Goal: Feedback & Contribution: Contribute content

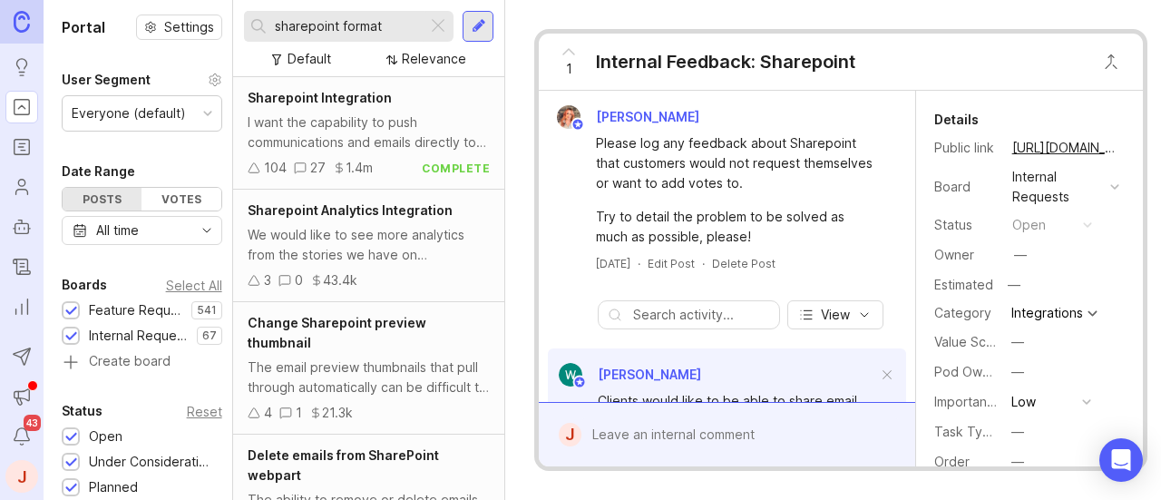
scroll to position [191, 0]
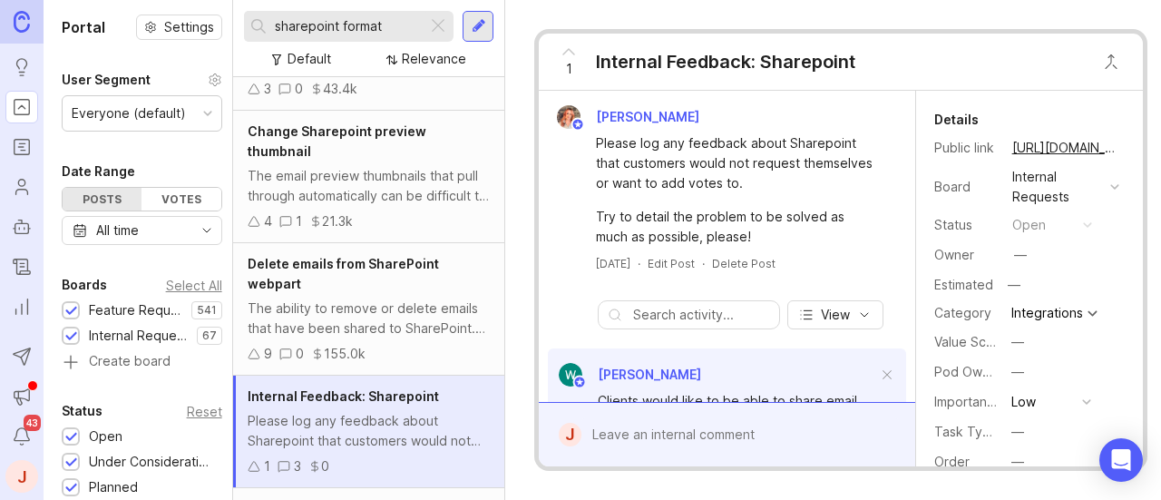
drag, startPoint x: 439, startPoint y: 30, endPoint x: 459, endPoint y: 30, distance: 20.0
click at [439, 30] on div at bounding box center [438, 27] width 22 height 24
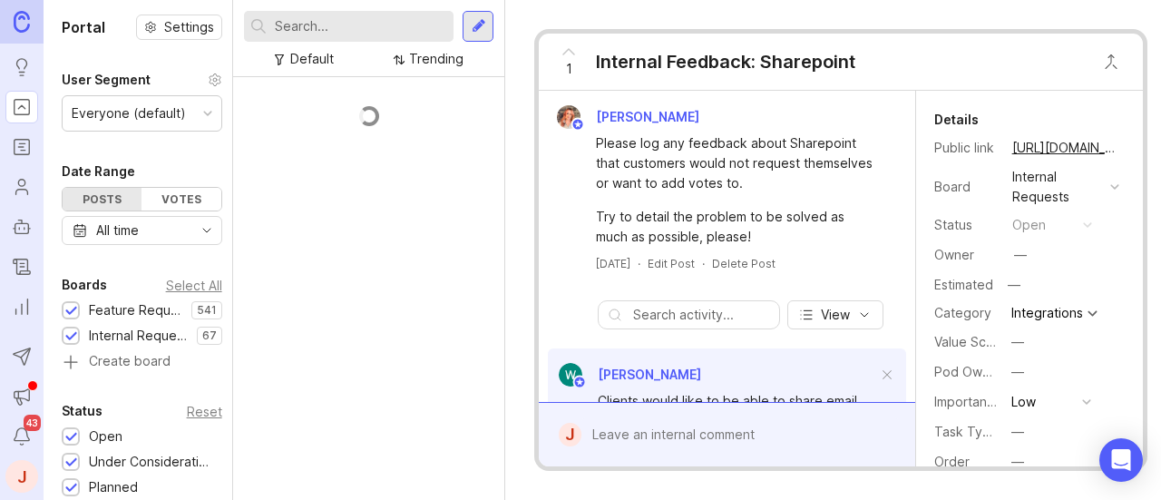
click at [472, 30] on div at bounding box center [479, 26] width 15 height 16
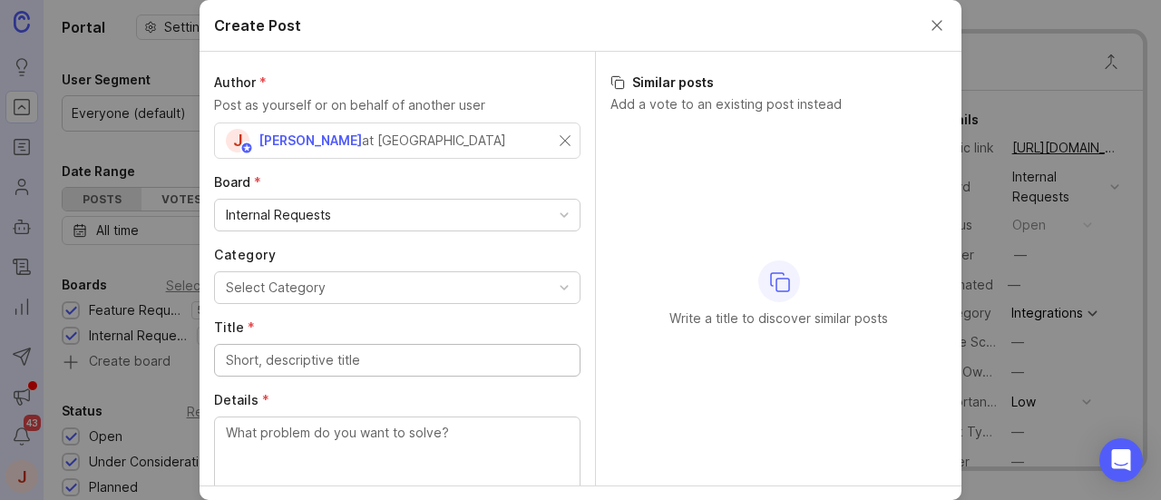
click at [312, 282] on div "Select Category" at bounding box center [276, 288] width 100 height 20
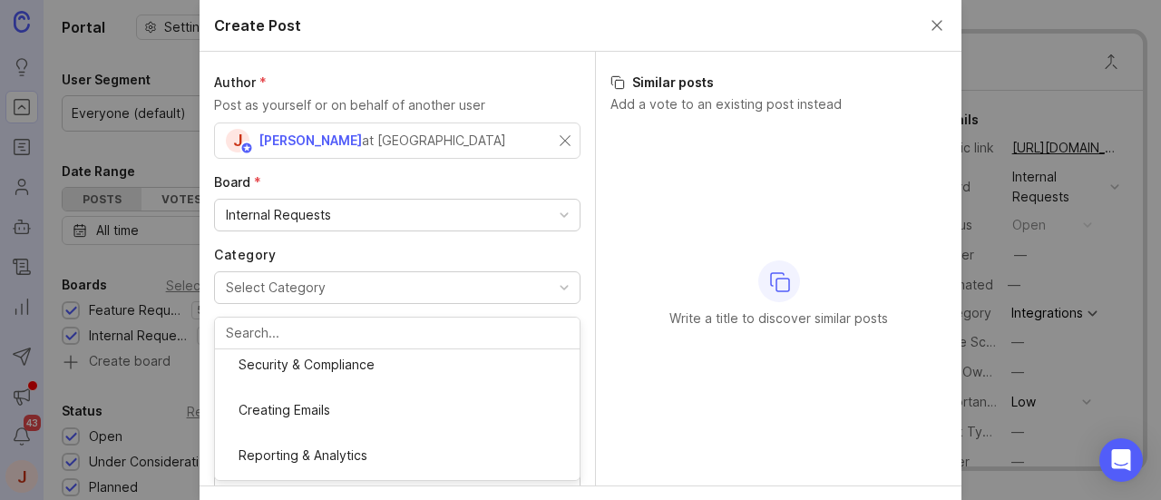
scroll to position [454, 0]
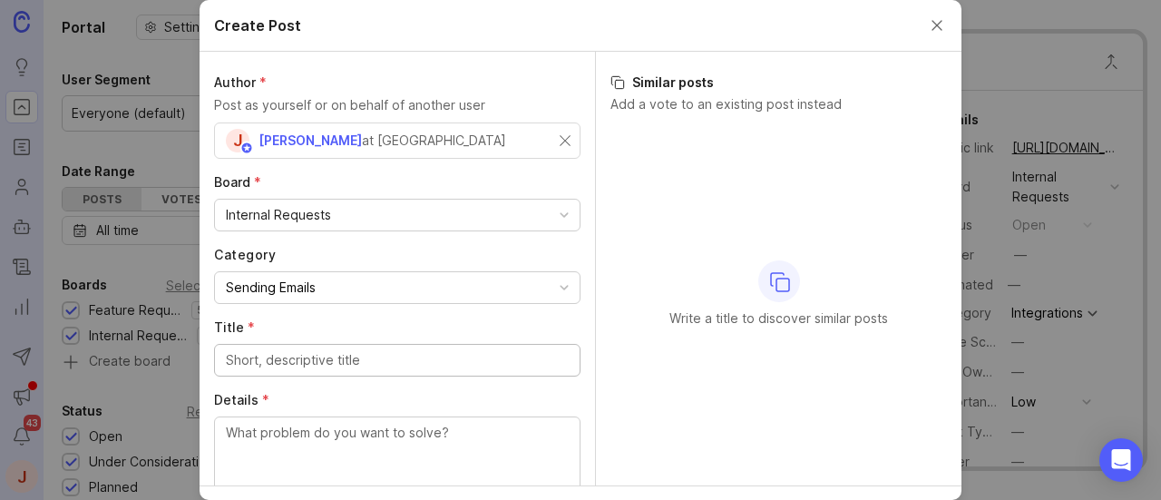
click at [318, 367] on input "Title *" at bounding box center [397, 360] width 343 height 20
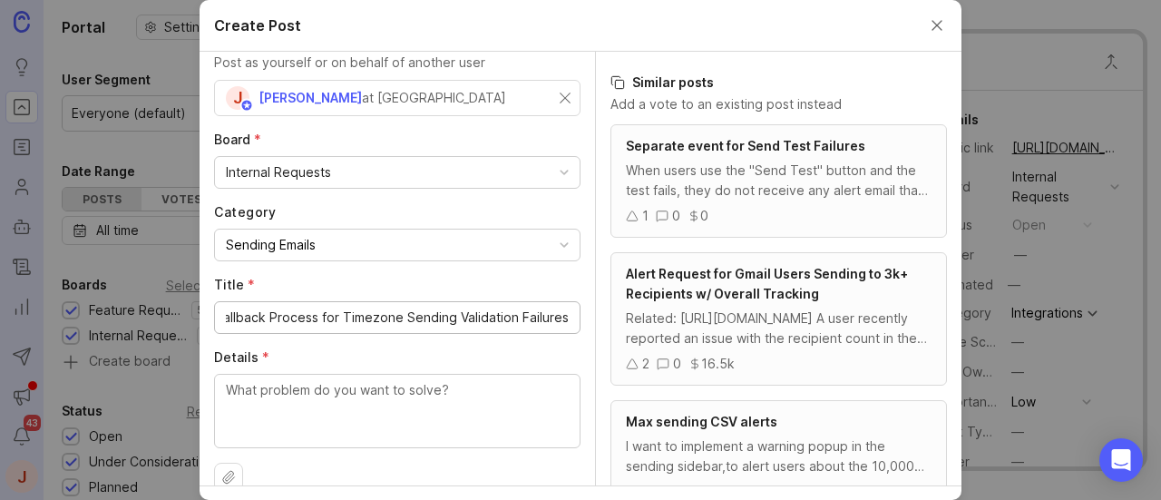
scroll to position [66, 0]
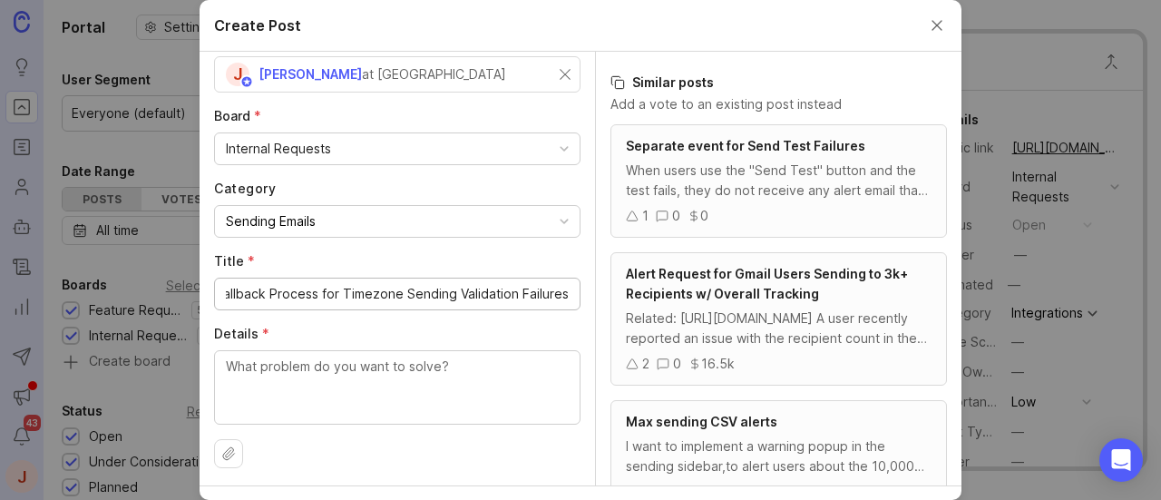
type input "Cascading Fallback Process for Timezone Sending Validation Failures"
click at [319, 377] on textarea "Details *" at bounding box center [397, 387] width 343 height 60
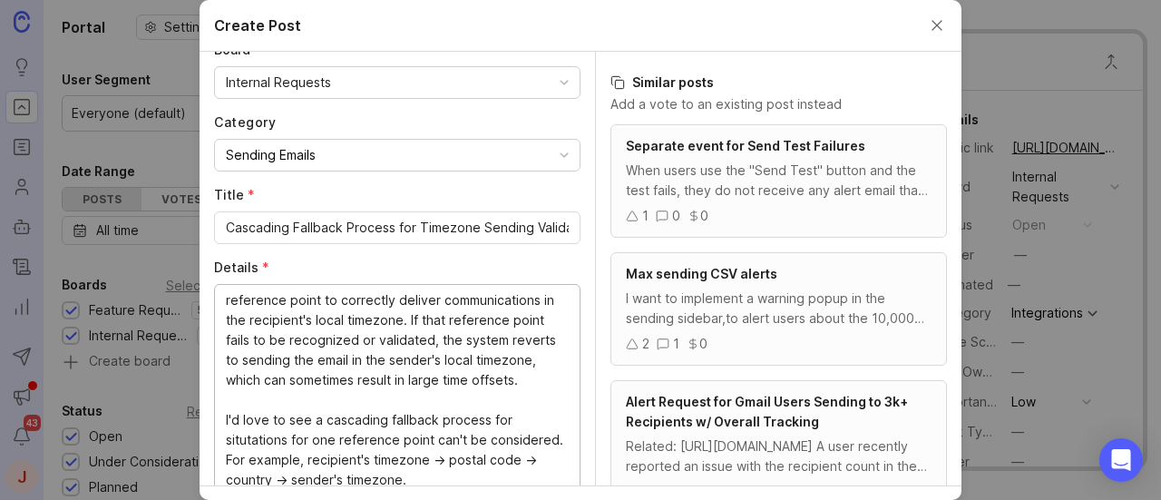
scroll to position [77, 0]
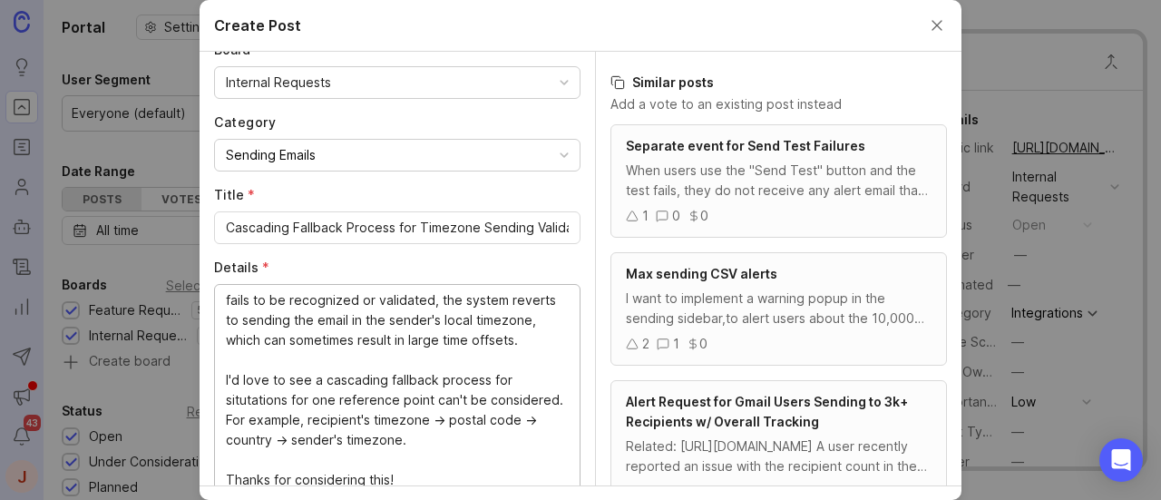
click at [328, 402] on textarea "Currently, Timezone Sending relies on one data reference point to correctly del…" at bounding box center [397, 390] width 343 height 200
click at [249, 226] on input "Cascading Fallback Process for Timezone Sending Validation Failures" at bounding box center [397, 228] width 343 height 20
click at [339, 221] on input "Cascading Fallback Process for Timezone Sending Validation Failures" at bounding box center [397, 228] width 343 height 20
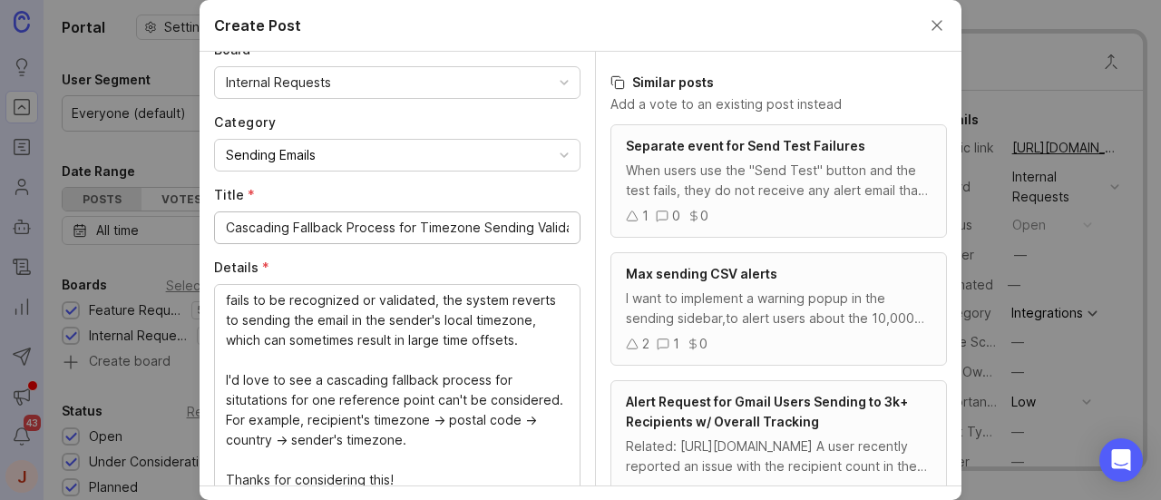
click at [339, 221] on input "Cascading Fallback Process for Timezone Sending Validation Failures" at bounding box center [397, 228] width 343 height 20
paste textarea "l ipsumd sita consectet adipi el seddoei temporincididu ut lab etdolorem'a enim…"
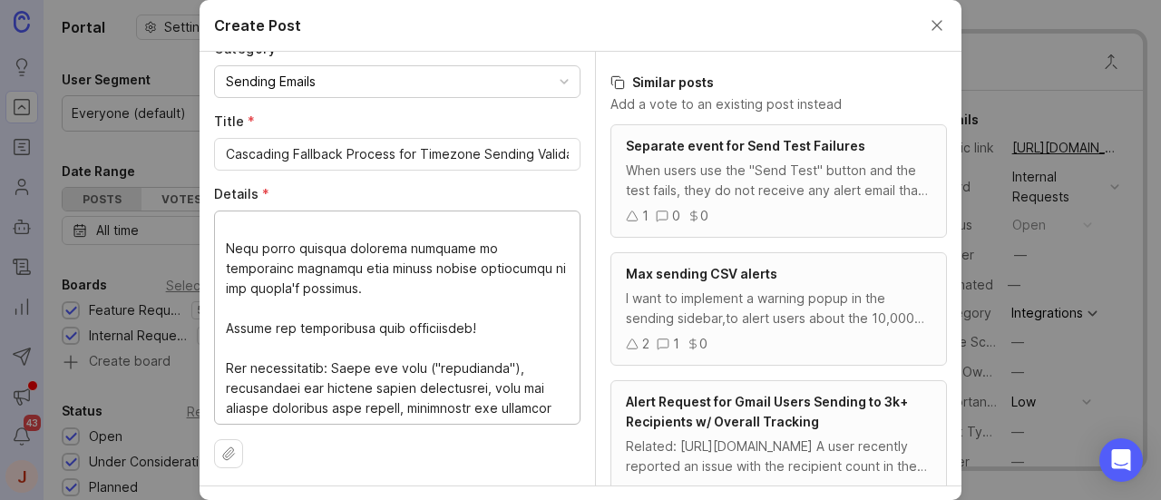
scroll to position [399, 0]
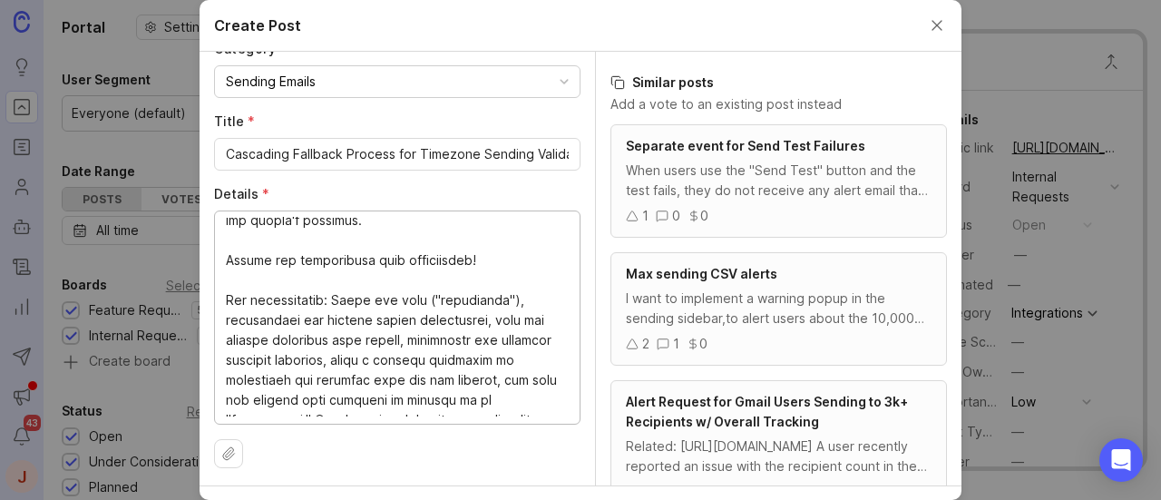
drag, startPoint x: 334, startPoint y: 407, endPoint x: 216, endPoint y: 298, distance: 160.5
click at [216, 298] on div at bounding box center [397, 317] width 367 height 214
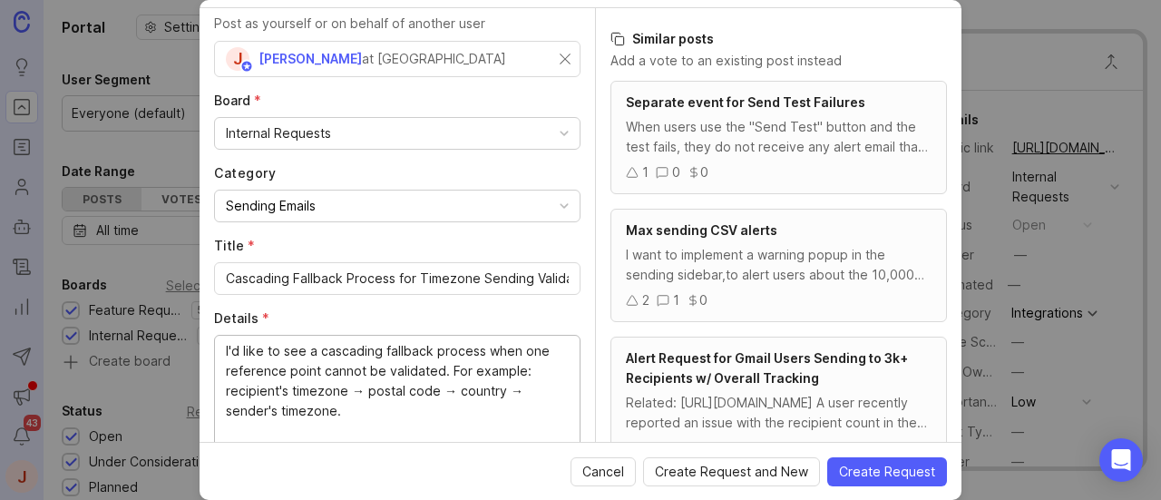
scroll to position [24, 0]
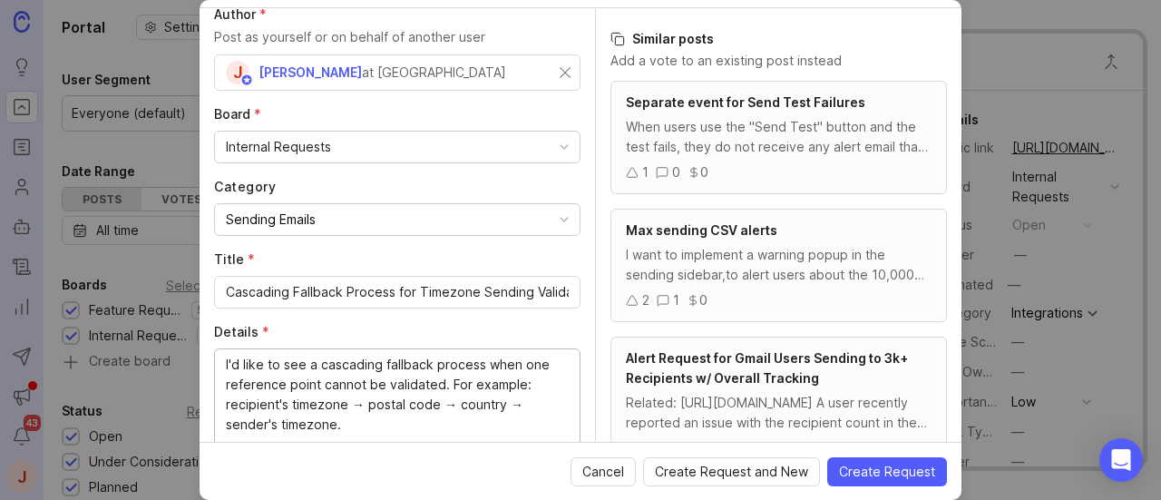
type textarea "Currently, Timezone Sending relies on a single data reference point to deliver …"
click at [867, 461] on button "Create Request" at bounding box center [887, 471] width 120 height 29
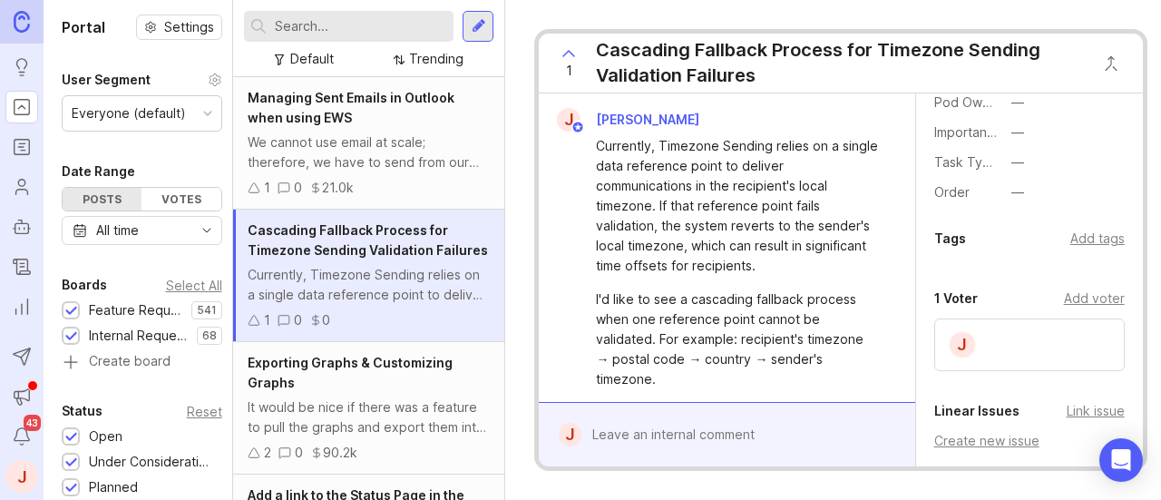
scroll to position [363, 0]
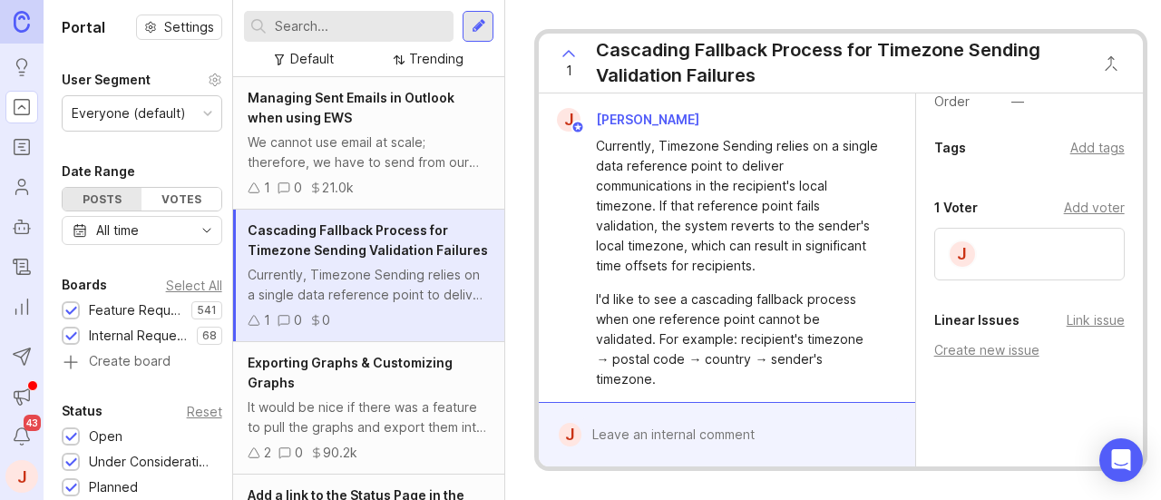
click at [1070, 265] on div "J" at bounding box center [1029, 254] width 191 height 53
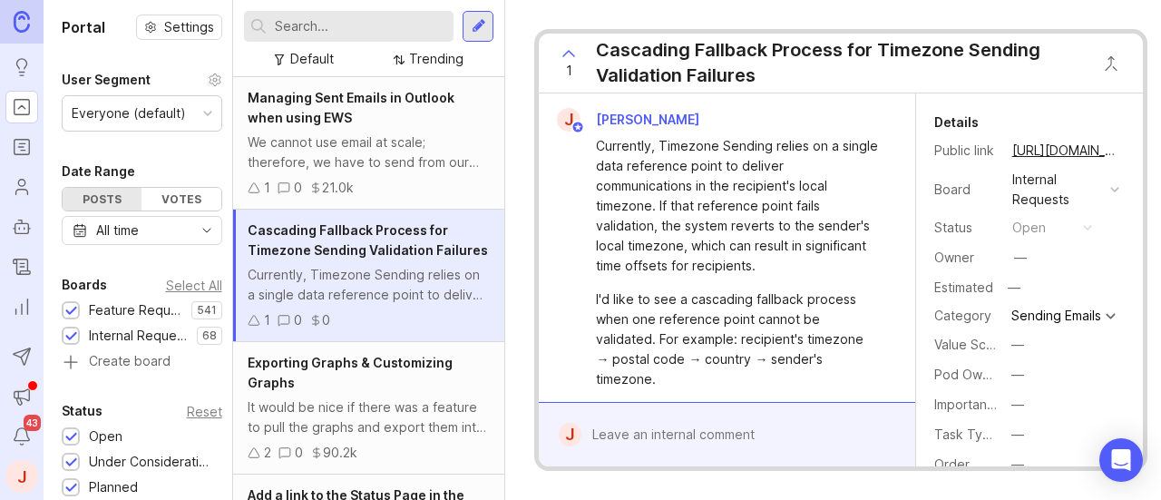
click at [1022, 250] on div "—" at bounding box center [1020, 258] width 13 height 20
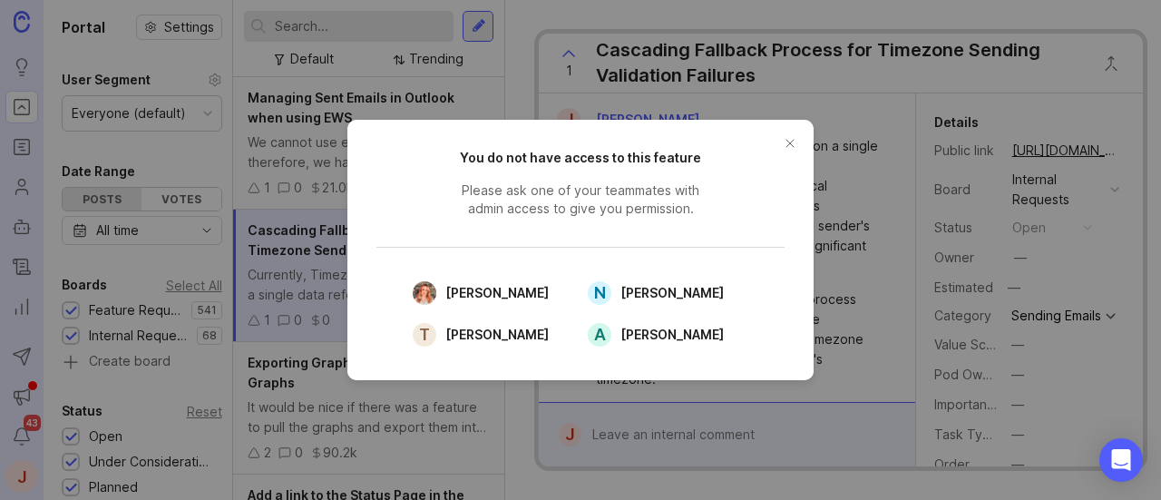
click at [787, 146] on button "close button" at bounding box center [790, 143] width 29 height 29
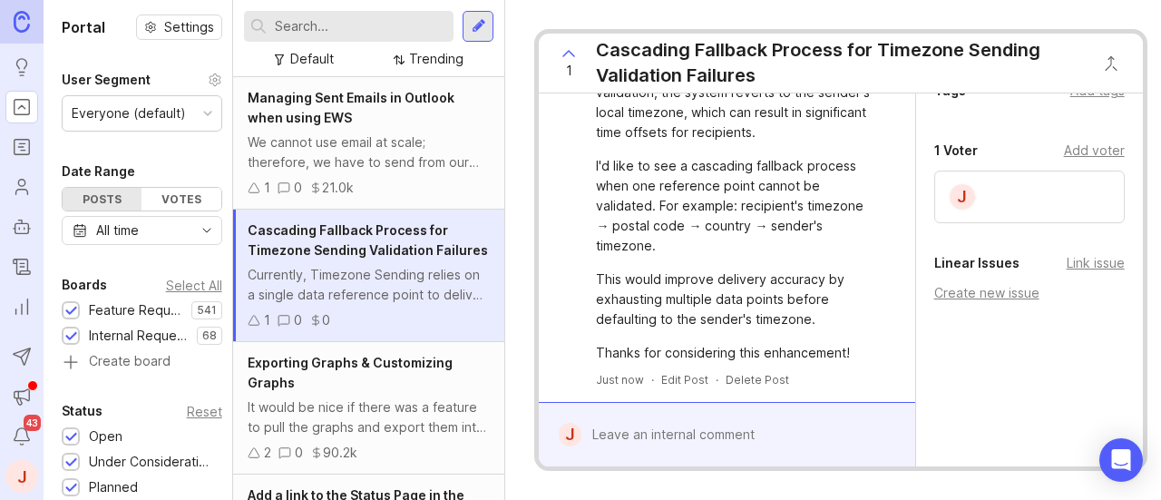
scroll to position [145, 0]
click at [344, 30] on input "text" at bounding box center [360, 26] width 171 height 20
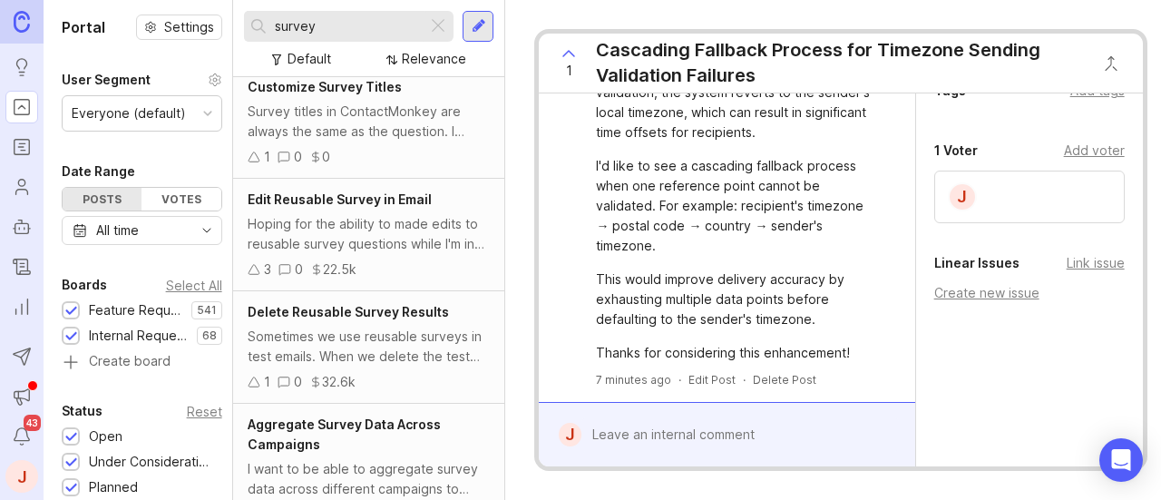
scroll to position [819, 0]
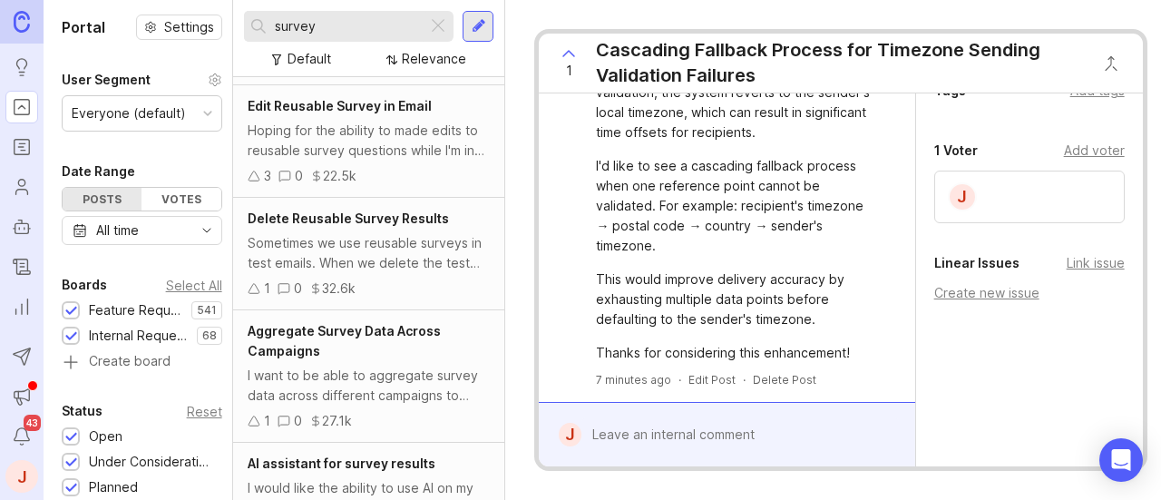
drag, startPoint x: 274, startPoint y: 30, endPoint x: 341, endPoint y: 2, distance: 72.8
click at [274, 30] on div "survey" at bounding box center [335, 26] width 183 height 31
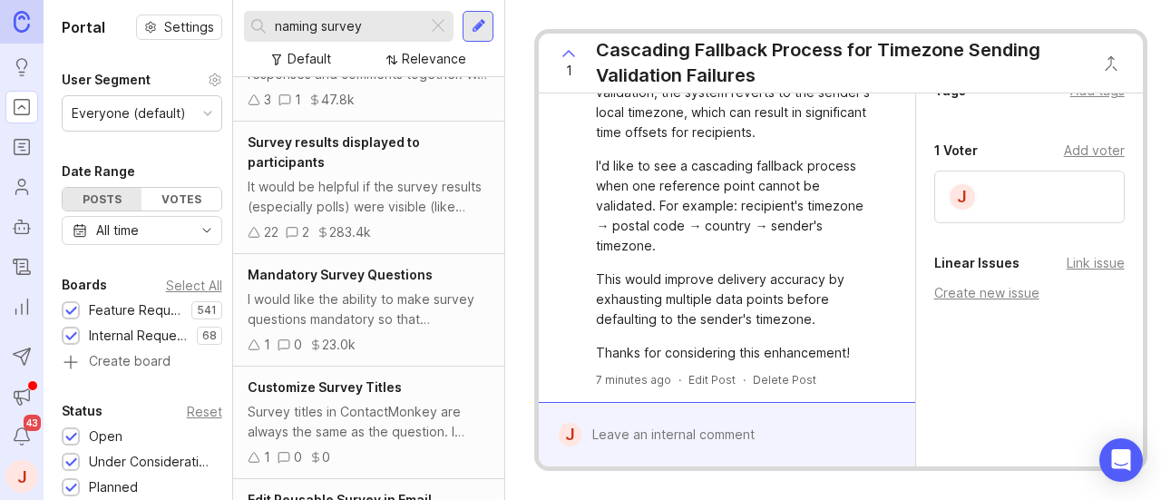
scroll to position [454, 0]
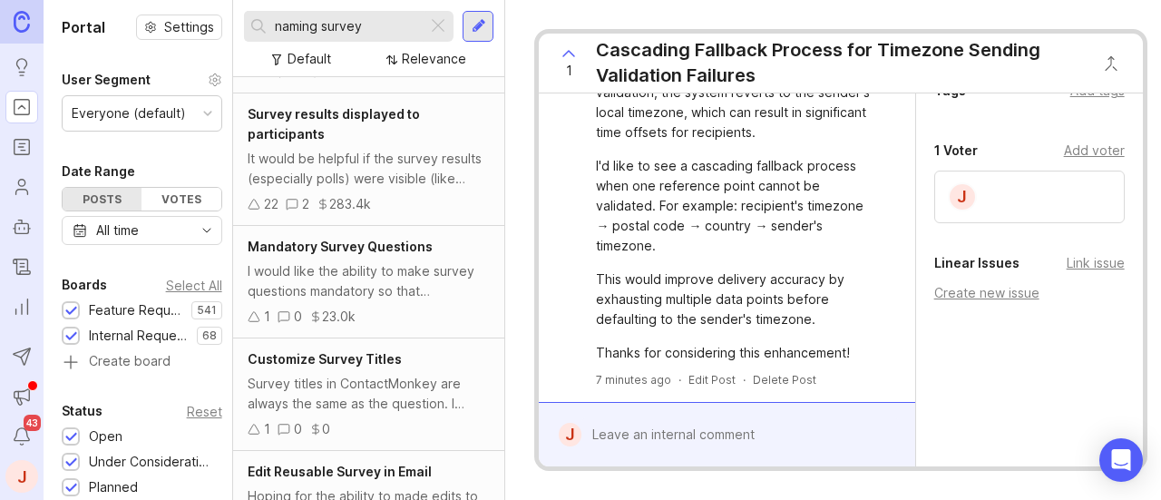
type input "naming survey"
